Goal: Find contact information: Find contact information

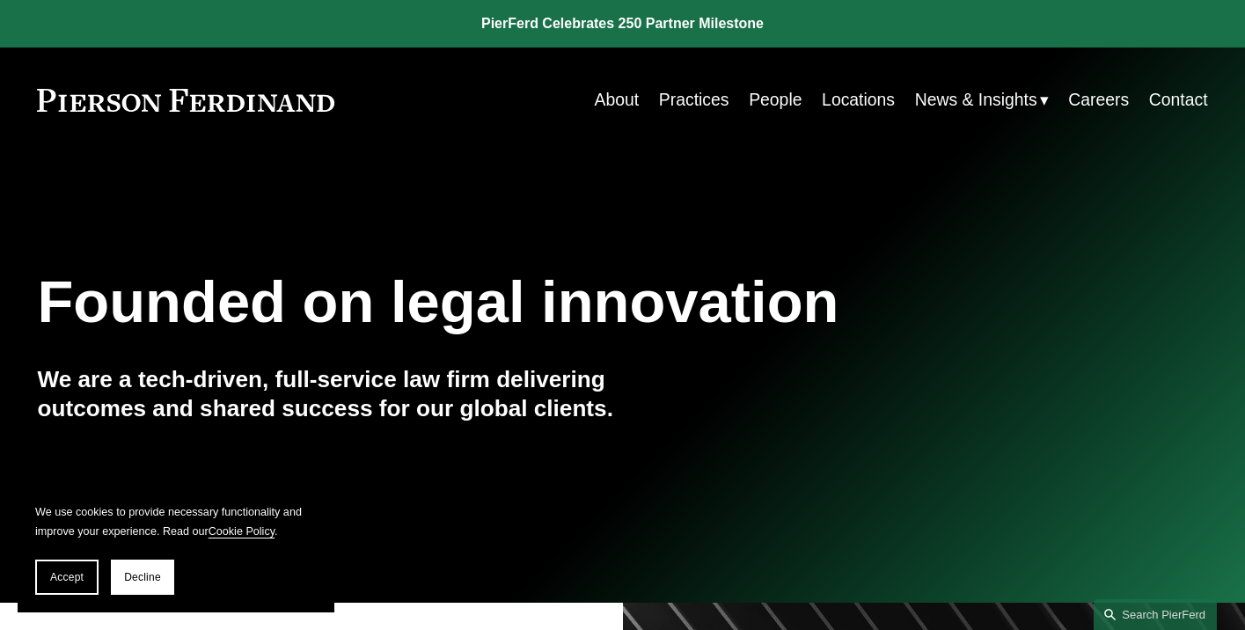
click at [849, 98] on link "Locations" at bounding box center [858, 100] width 73 height 34
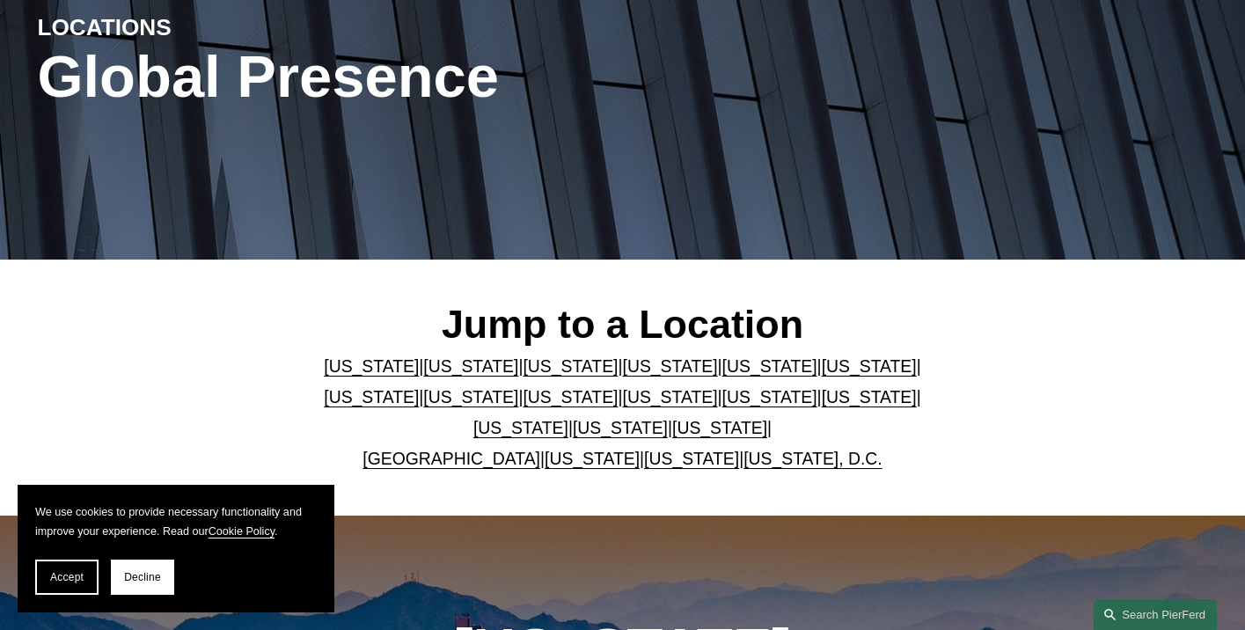
scroll to position [228, 0]
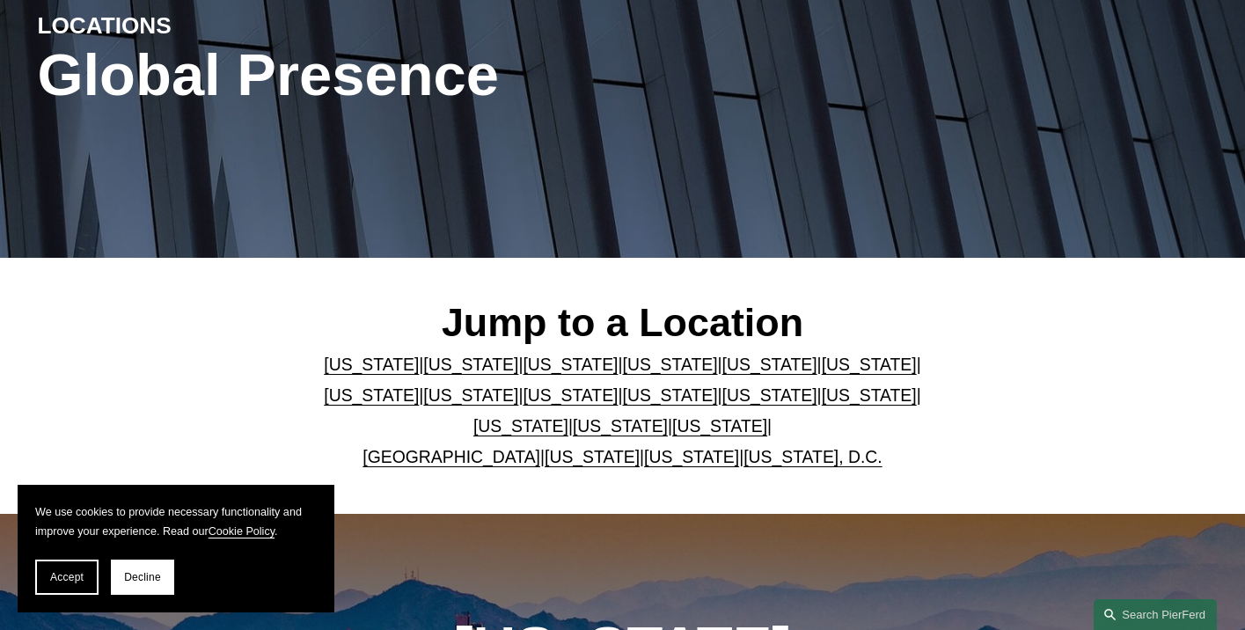
click at [569, 416] on link "Ohio" at bounding box center [520, 425] width 95 height 19
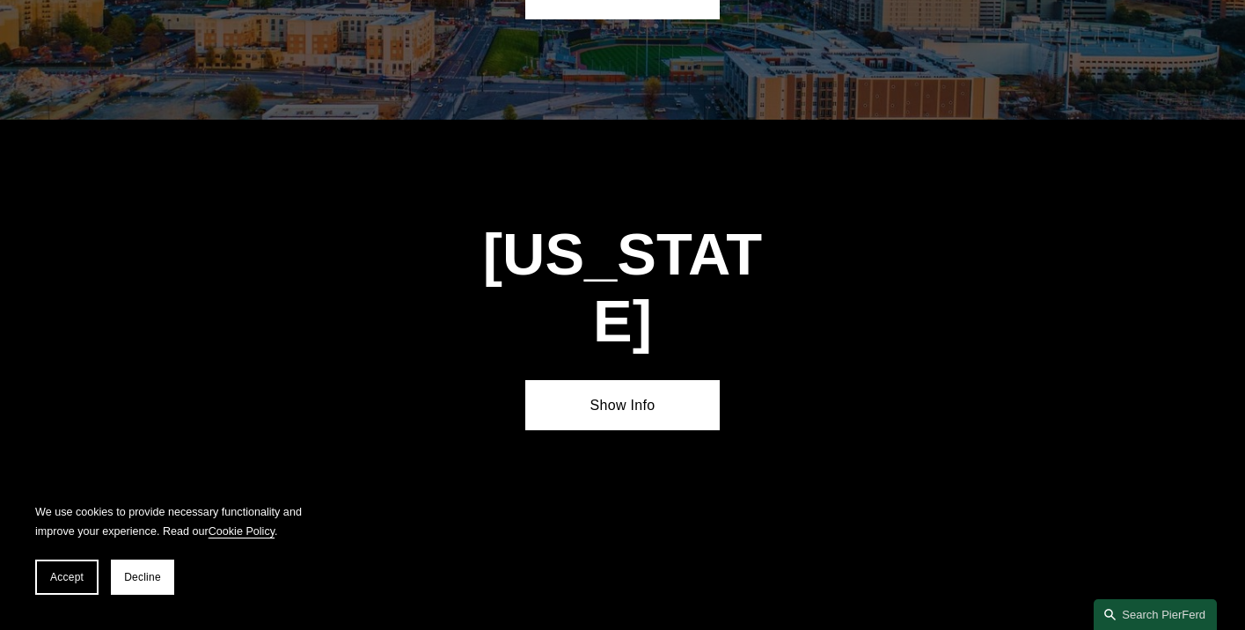
scroll to position [4969, 0]
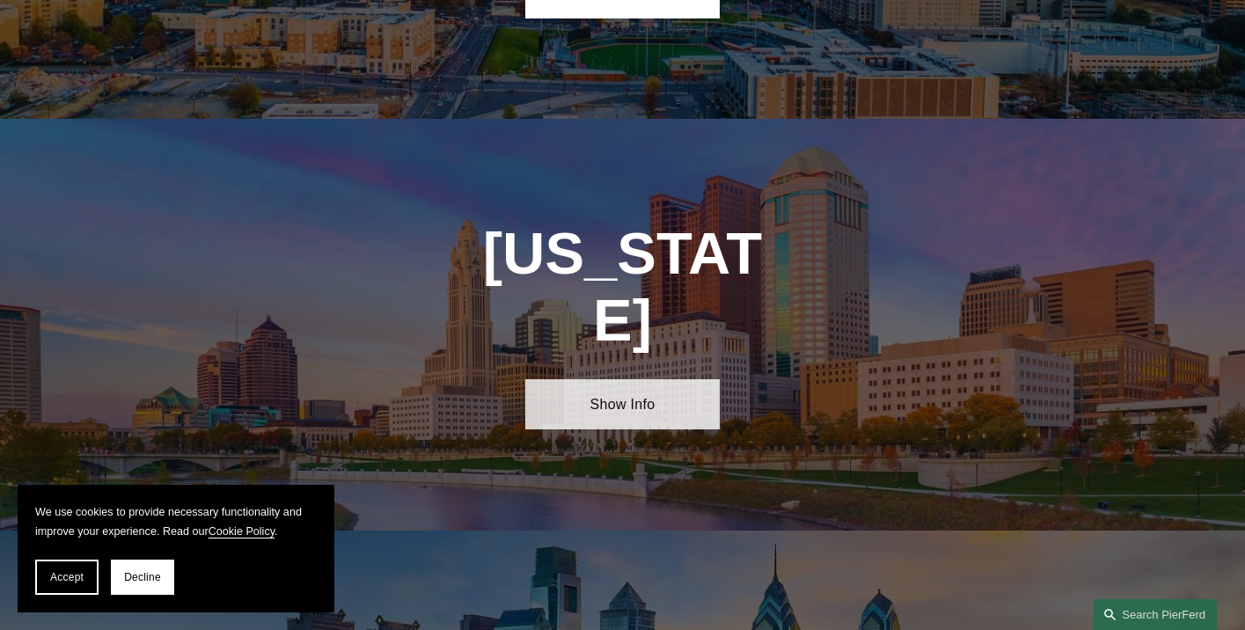
click at [614, 379] on link "Show Info" at bounding box center [622, 404] width 195 height 50
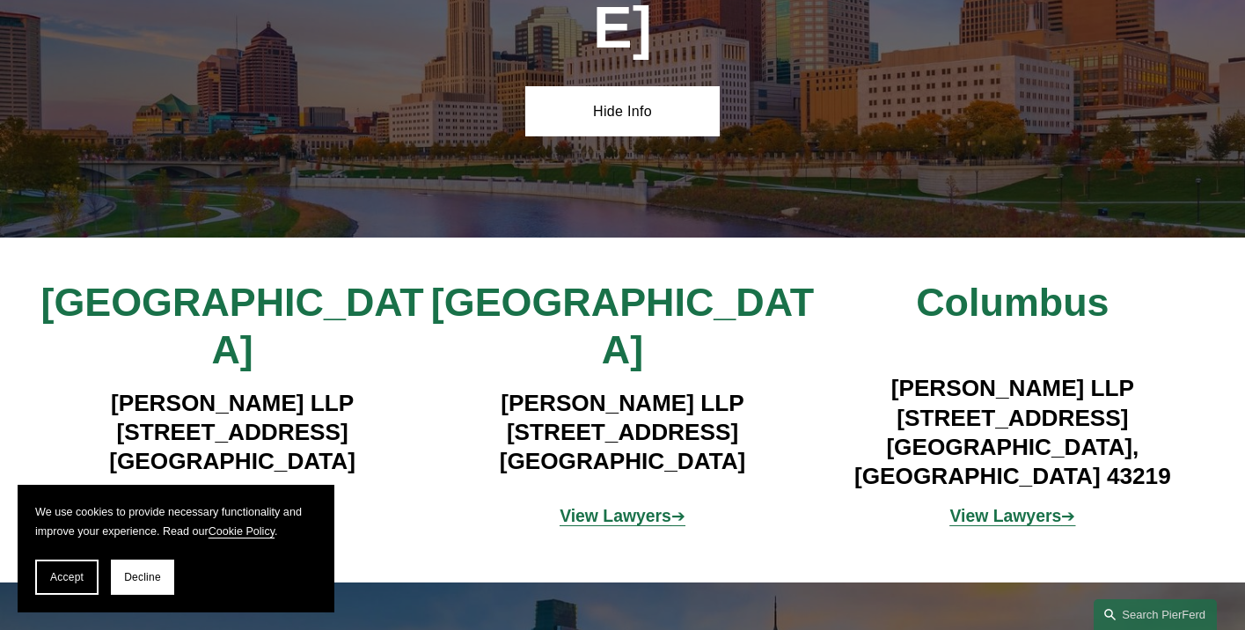
scroll to position [5265, 0]
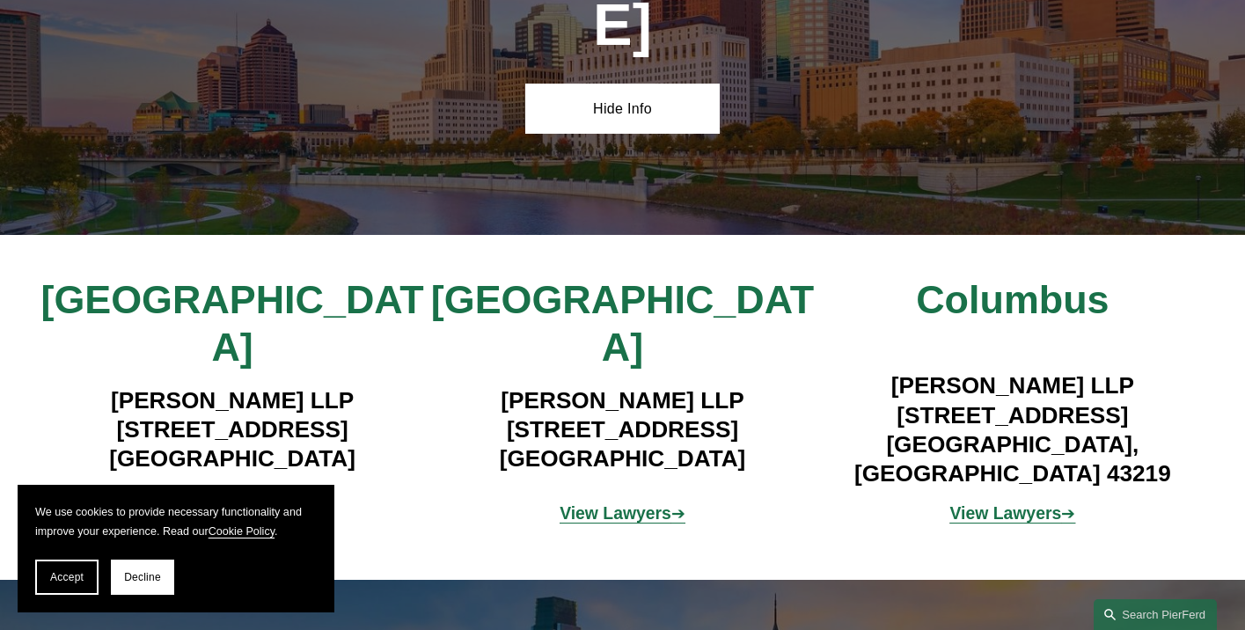
click at [246, 503] on strong "View Lawyers" at bounding box center [226, 512] width 112 height 19
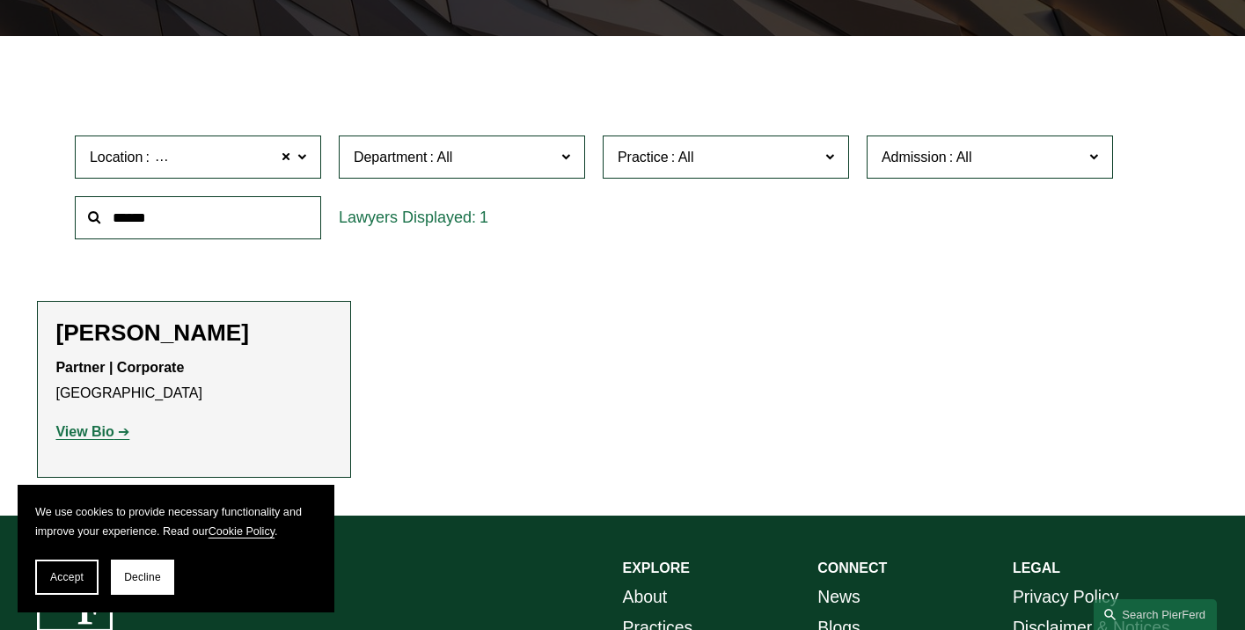
scroll to position [456, 0]
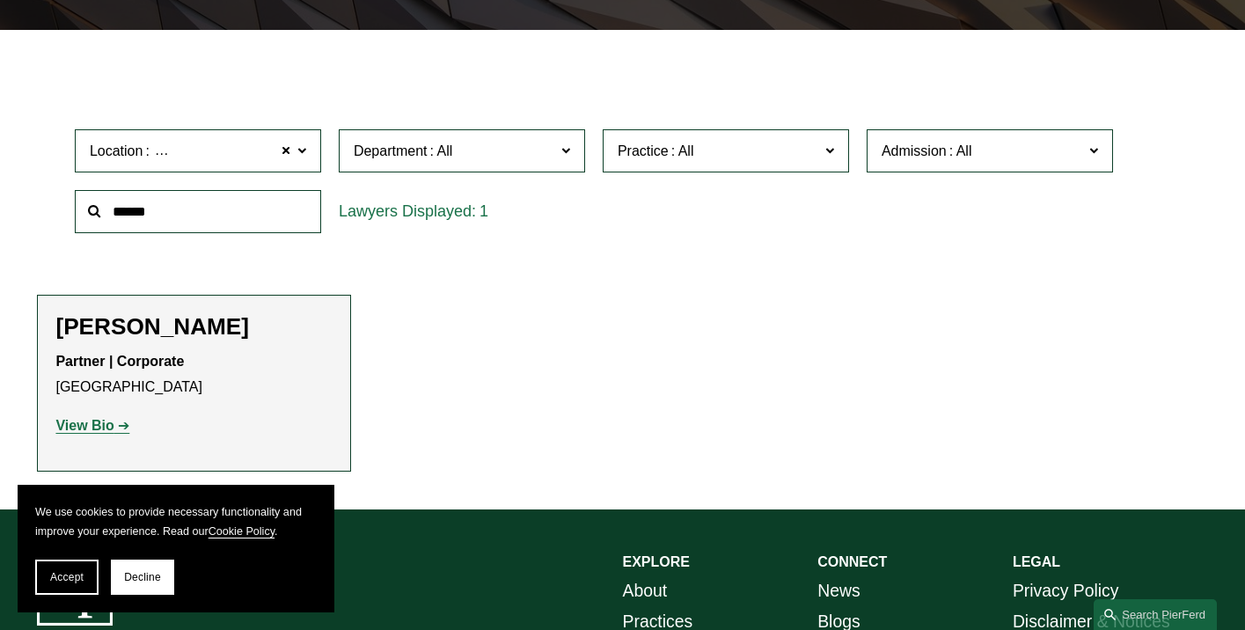
click at [563, 154] on span at bounding box center [565, 150] width 9 height 23
click at [0, 0] on link "Litigation" at bounding box center [0, 0] width 0 height 0
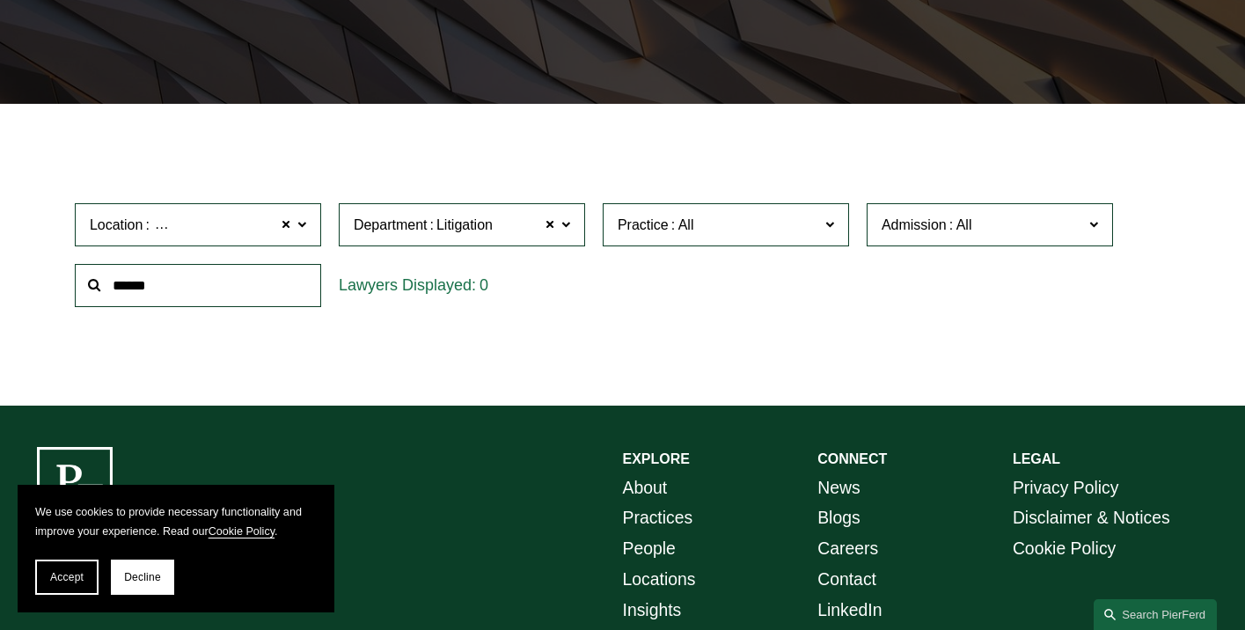
scroll to position [472, 0]
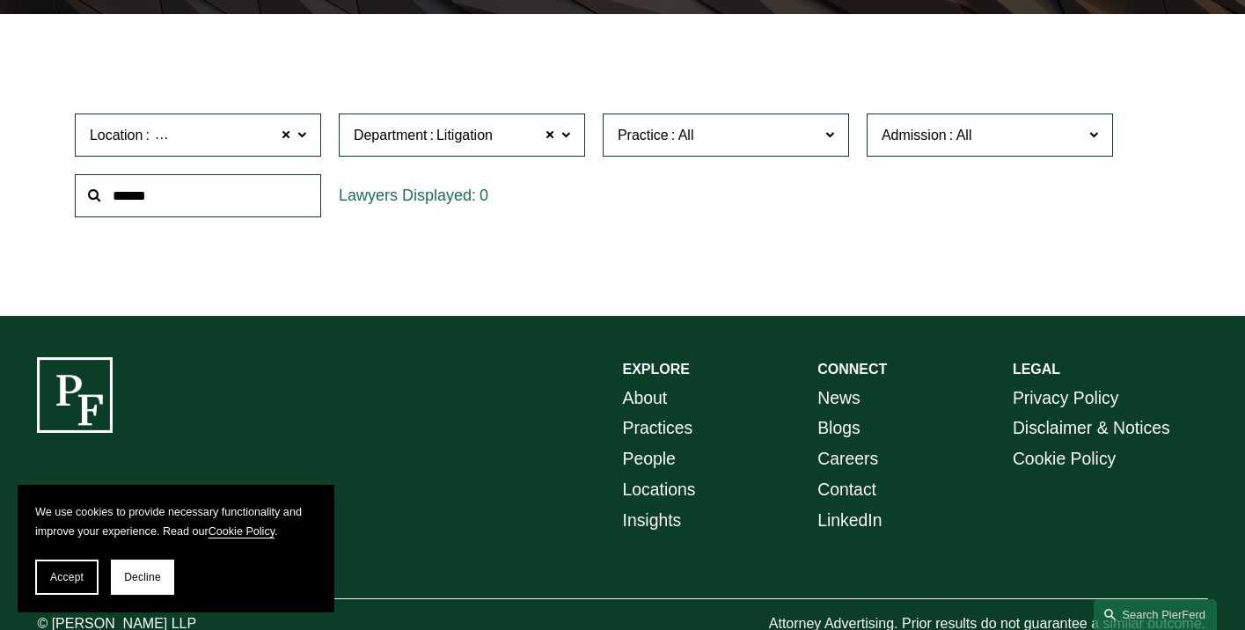
click at [566, 136] on span at bounding box center [565, 134] width 9 height 23
click at [0, 0] on link "All" at bounding box center [0, 0] width 0 height 0
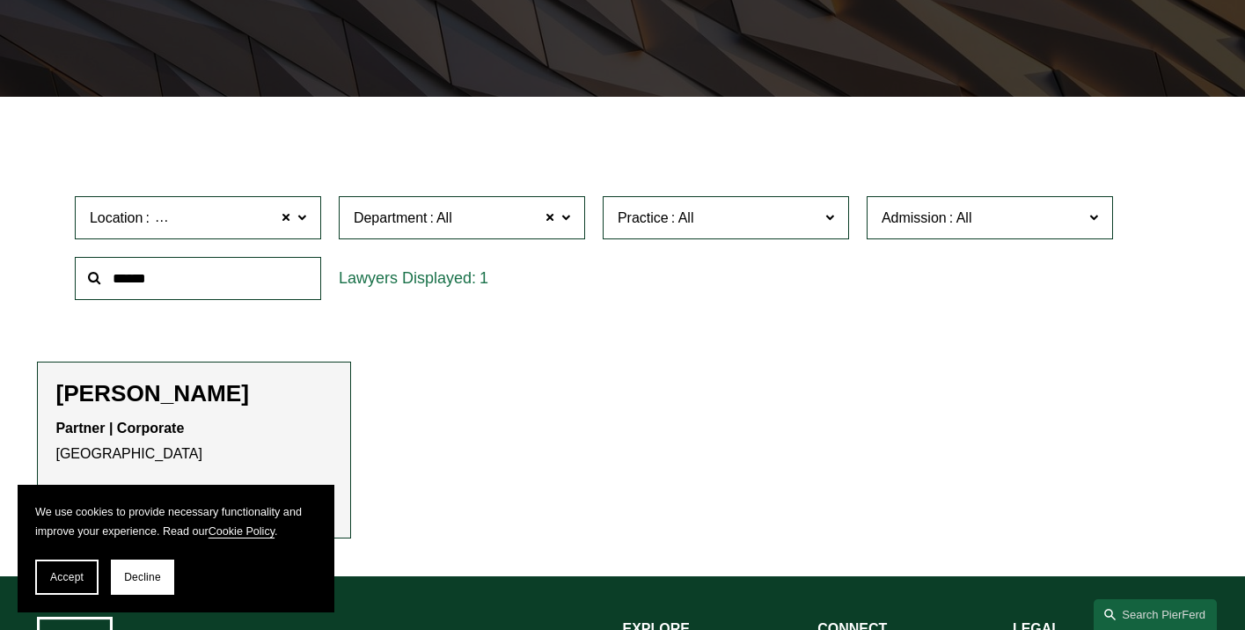
scroll to position [532, 0]
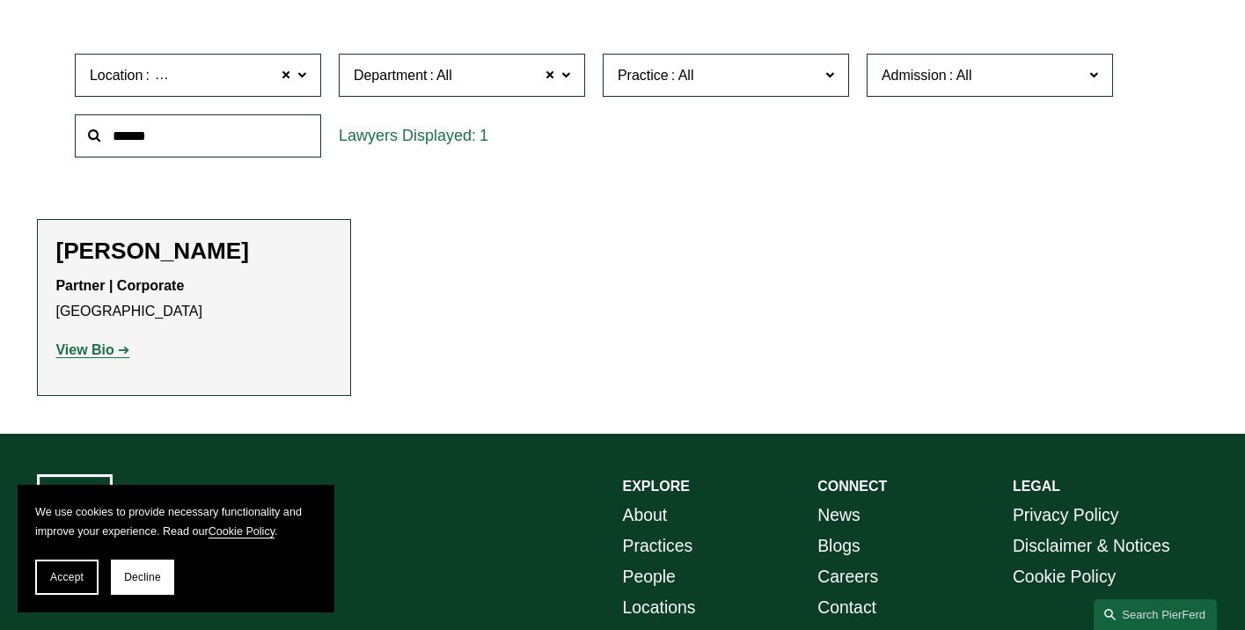
click at [86, 353] on strong "View Bio" at bounding box center [84, 349] width 58 height 15
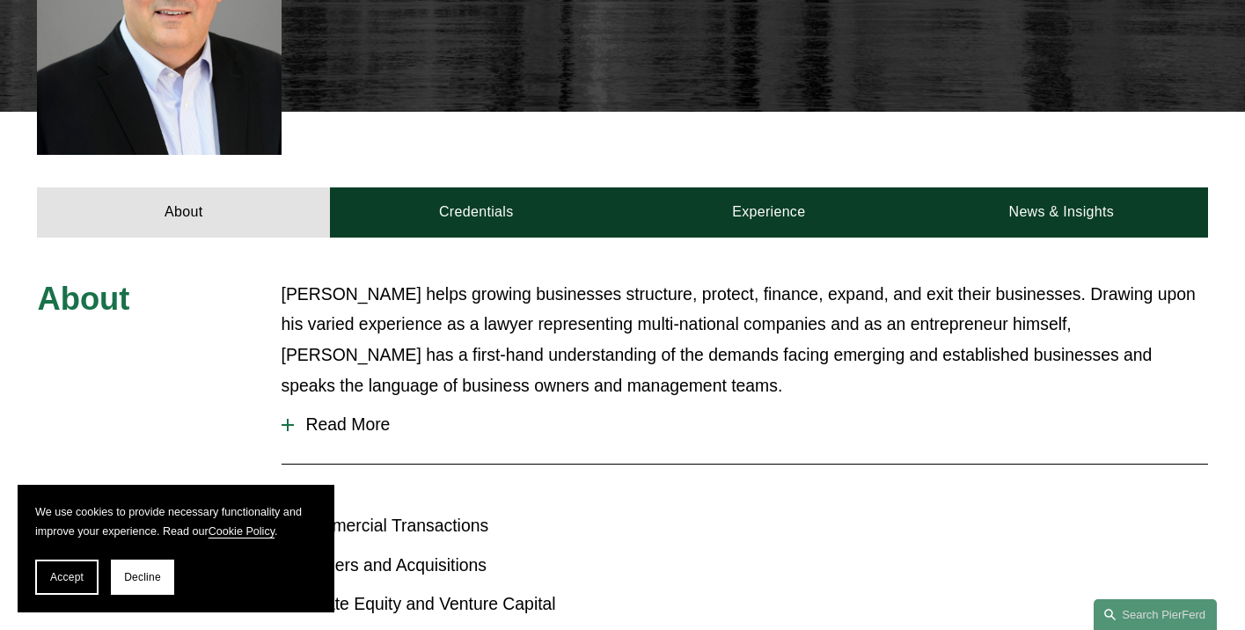
scroll to position [586, 0]
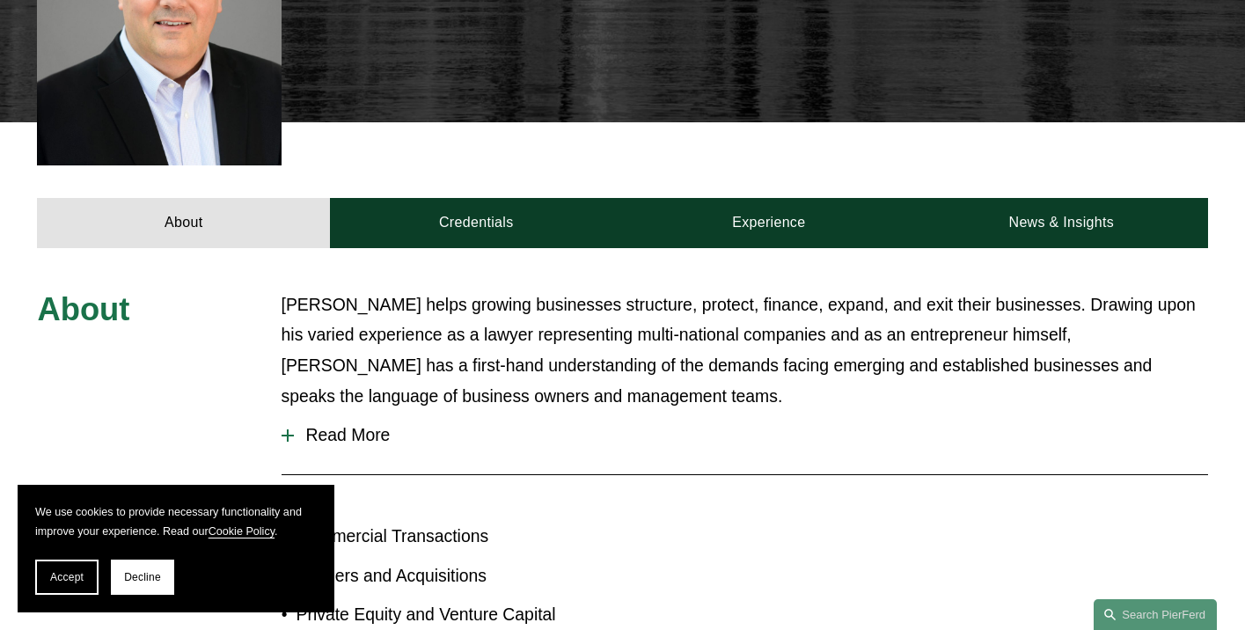
click at [365, 425] on span "Read More" at bounding box center [751, 435] width 914 height 20
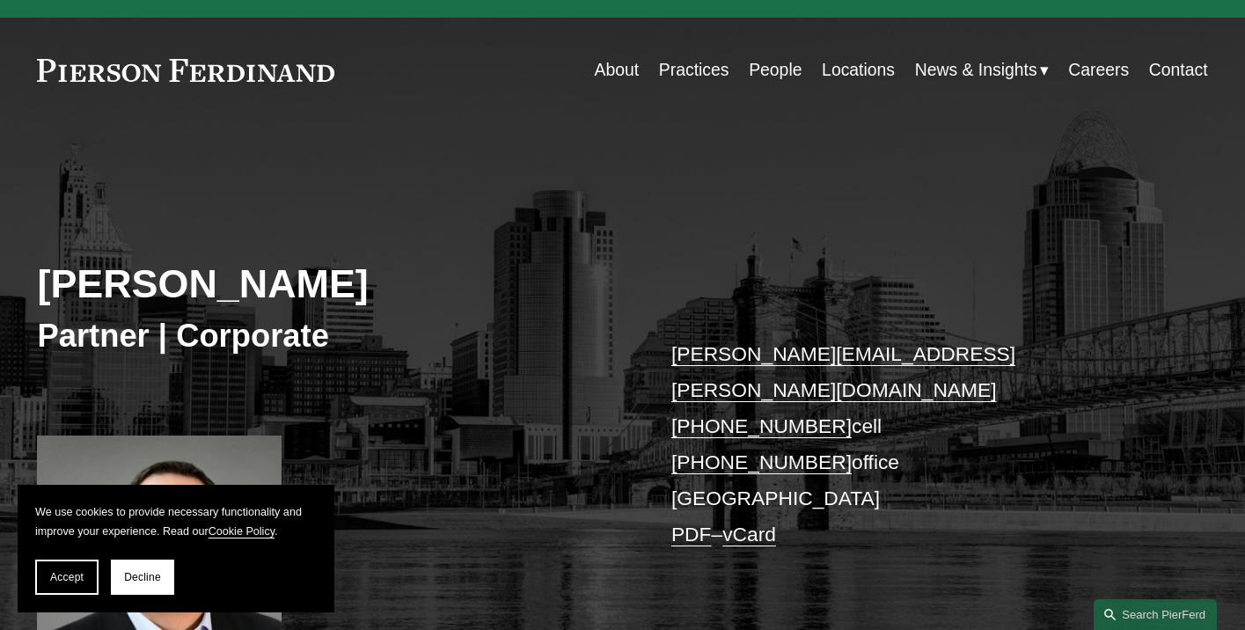
scroll to position [33, 0]
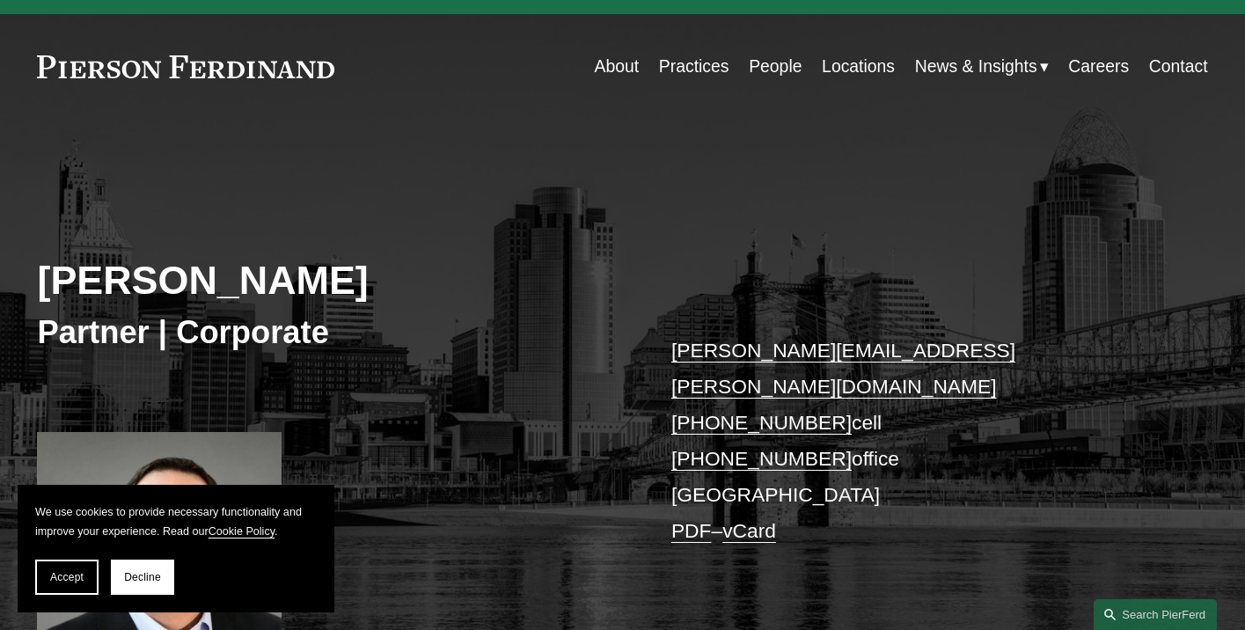
click at [926, 375] on p "matthew.parrish@pierferd.com +1.513.886.4946 cell +1.513.655.2824 office Cincin…" at bounding box center [915, 441] width 488 height 216
click at [746, 519] on link "vCard" at bounding box center [750, 530] width 54 height 23
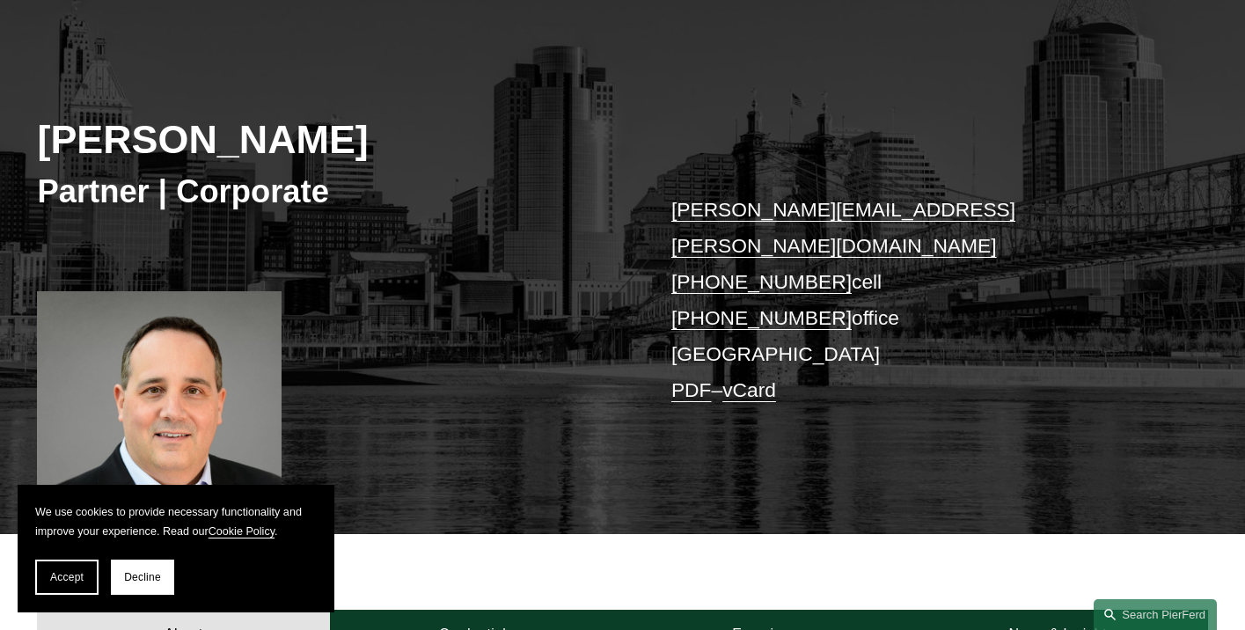
scroll to position [194, 0]
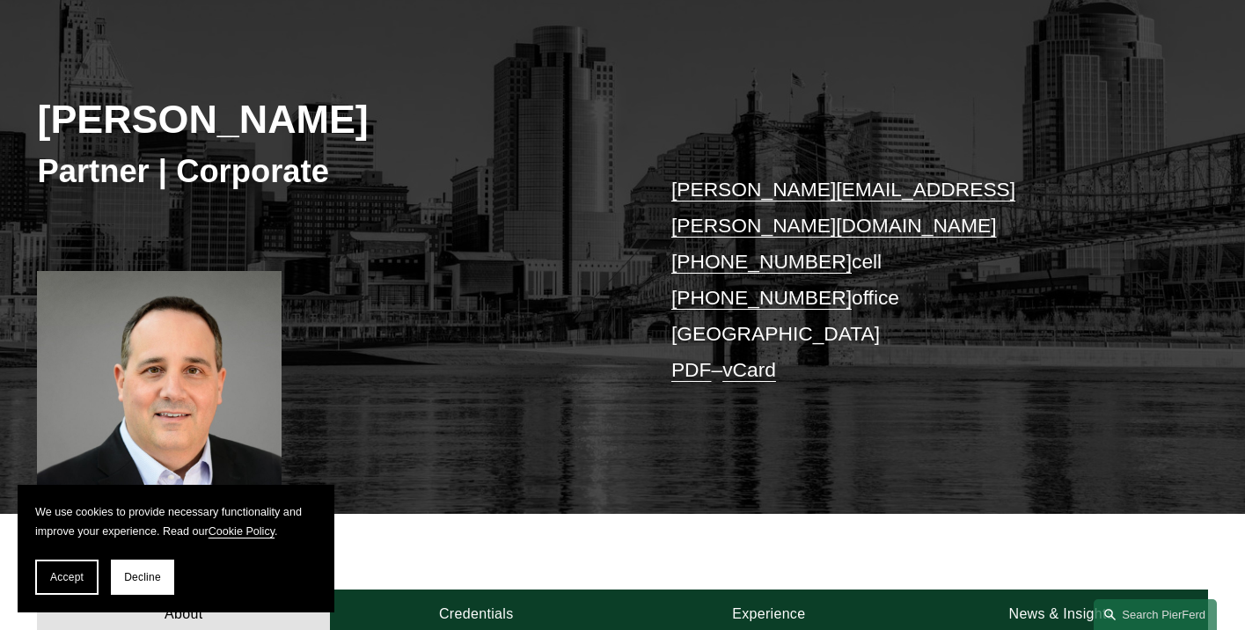
click at [806, 194] on link "matthew.parrish@pierferd.com" at bounding box center [843, 207] width 344 height 59
